Goal: Task Accomplishment & Management: Complete application form

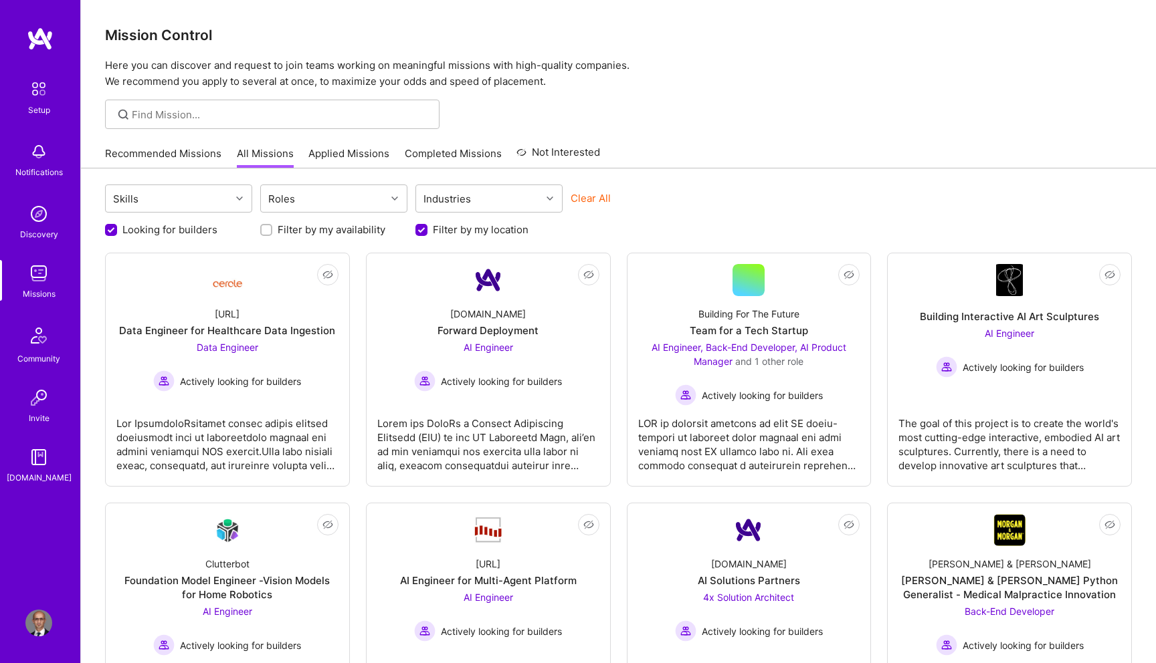
click at [138, 157] on link "Recommended Missions" at bounding box center [163, 157] width 116 height 22
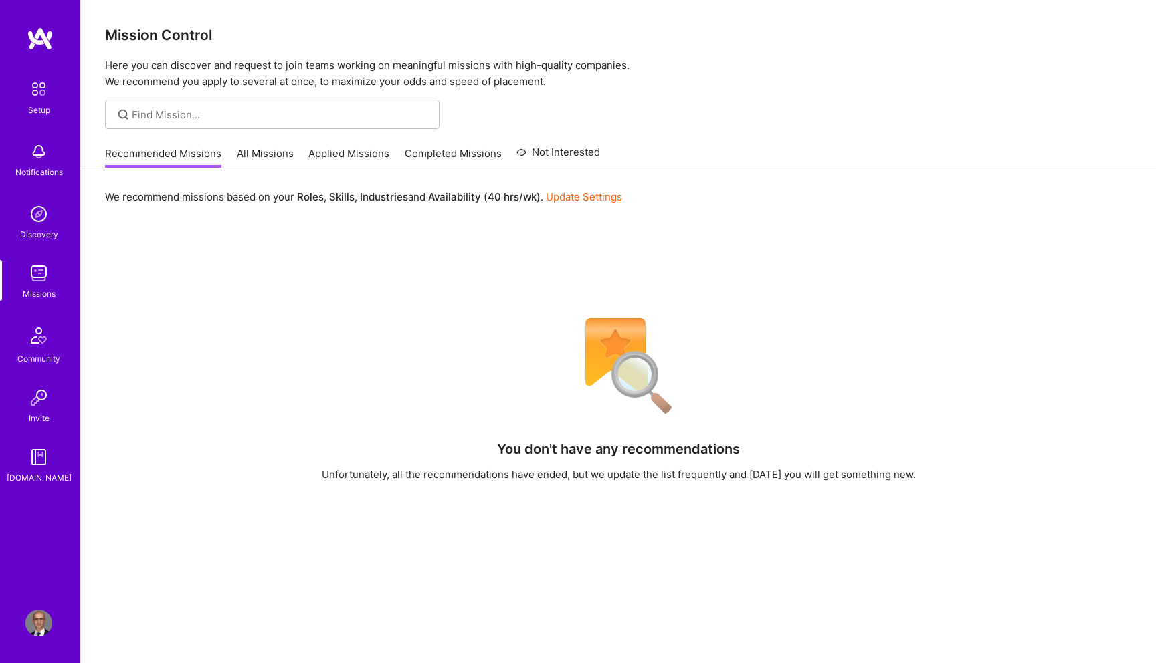
click at [379, 148] on link "Applied Missions" at bounding box center [348, 157] width 81 height 22
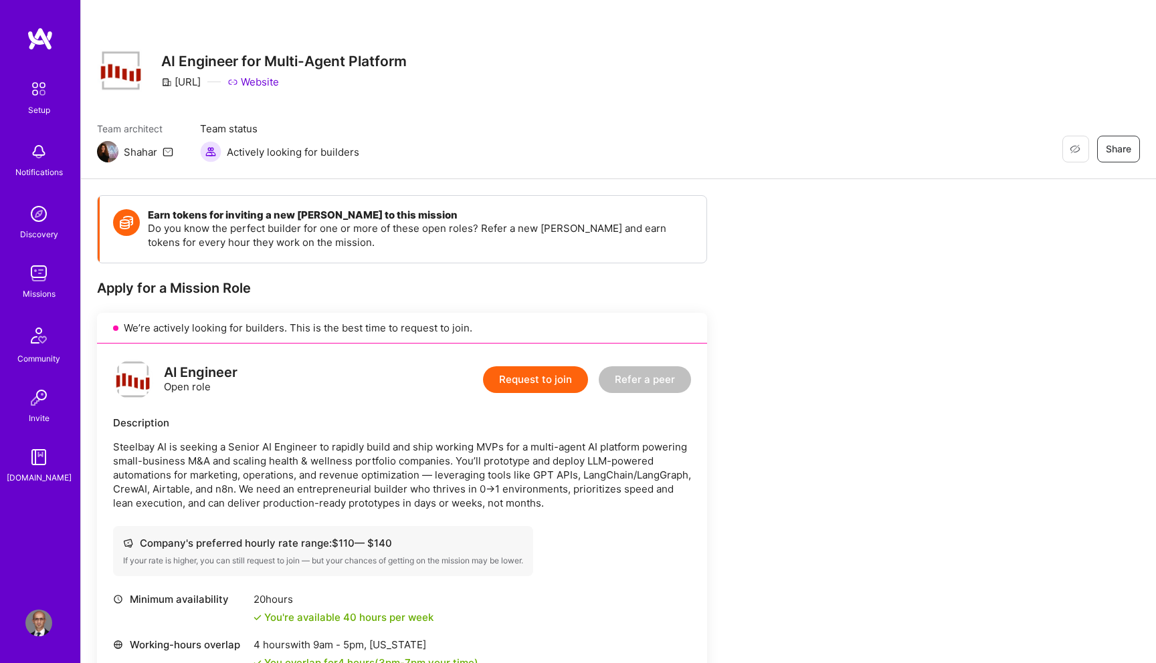
scroll to position [314, 0]
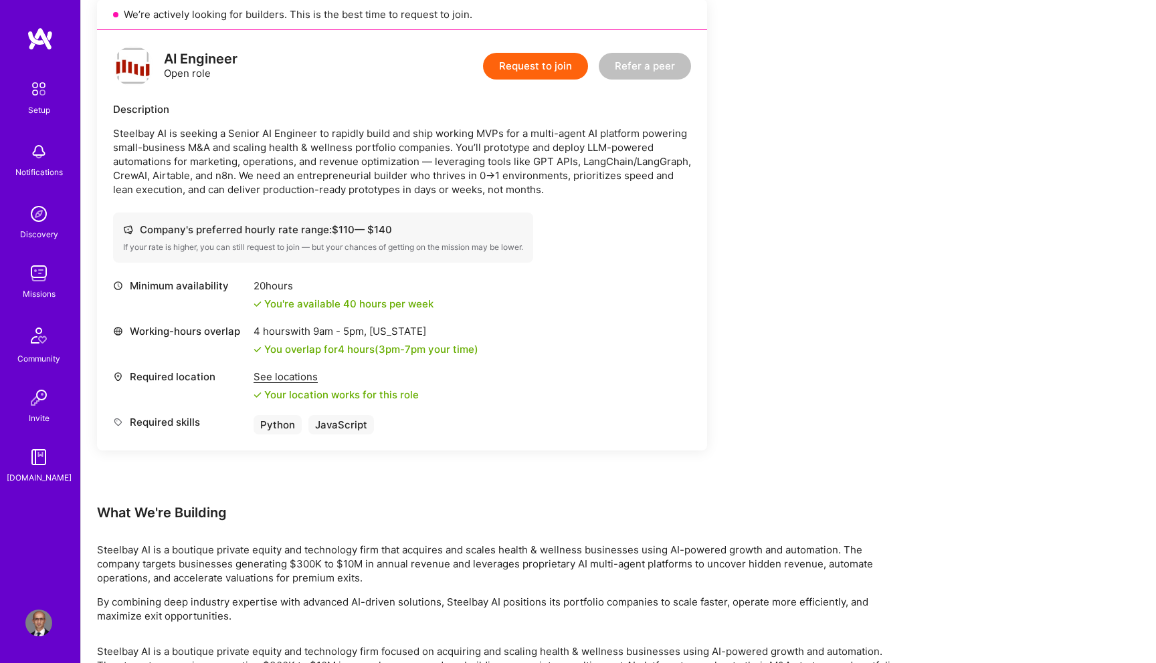
click at [219, 173] on p "Steelbay AI is seeking a Senior AI Engineer to rapidly build and ship working M…" at bounding box center [402, 161] width 578 height 70
